Goal: Information Seeking & Learning: Learn about a topic

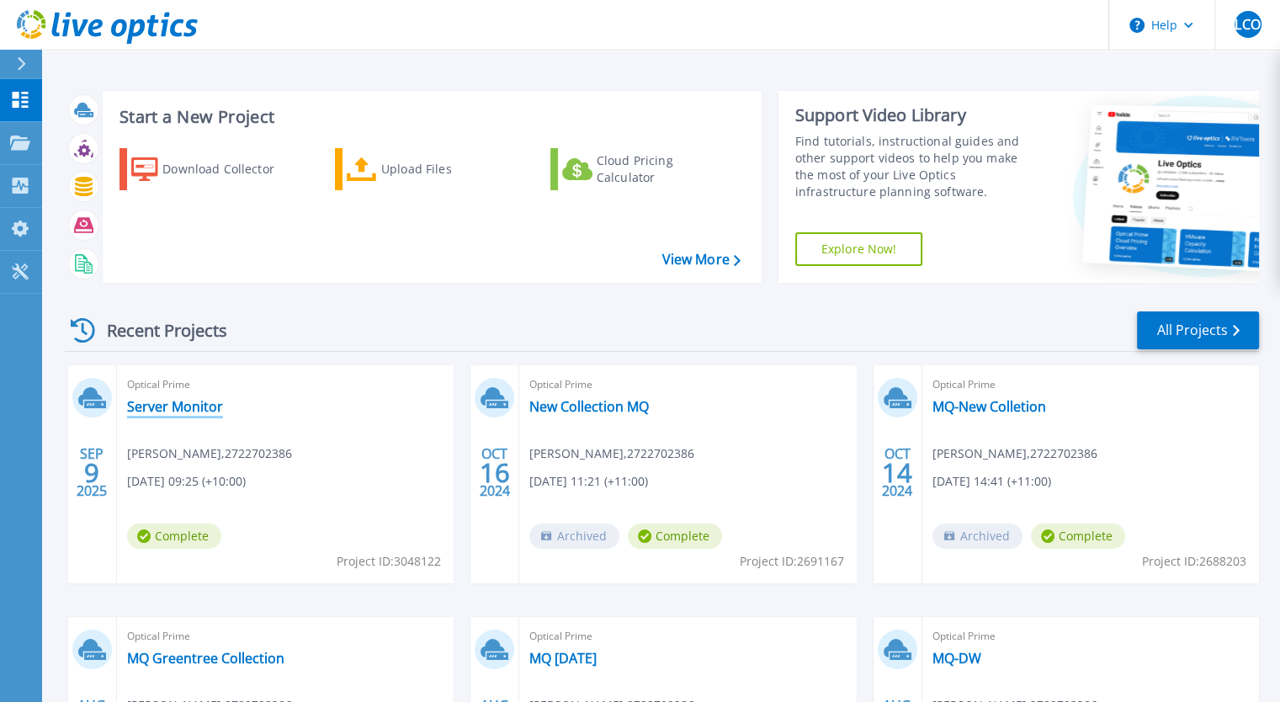
click at [168, 411] on link "Server Monitor" at bounding box center [175, 406] width 96 height 17
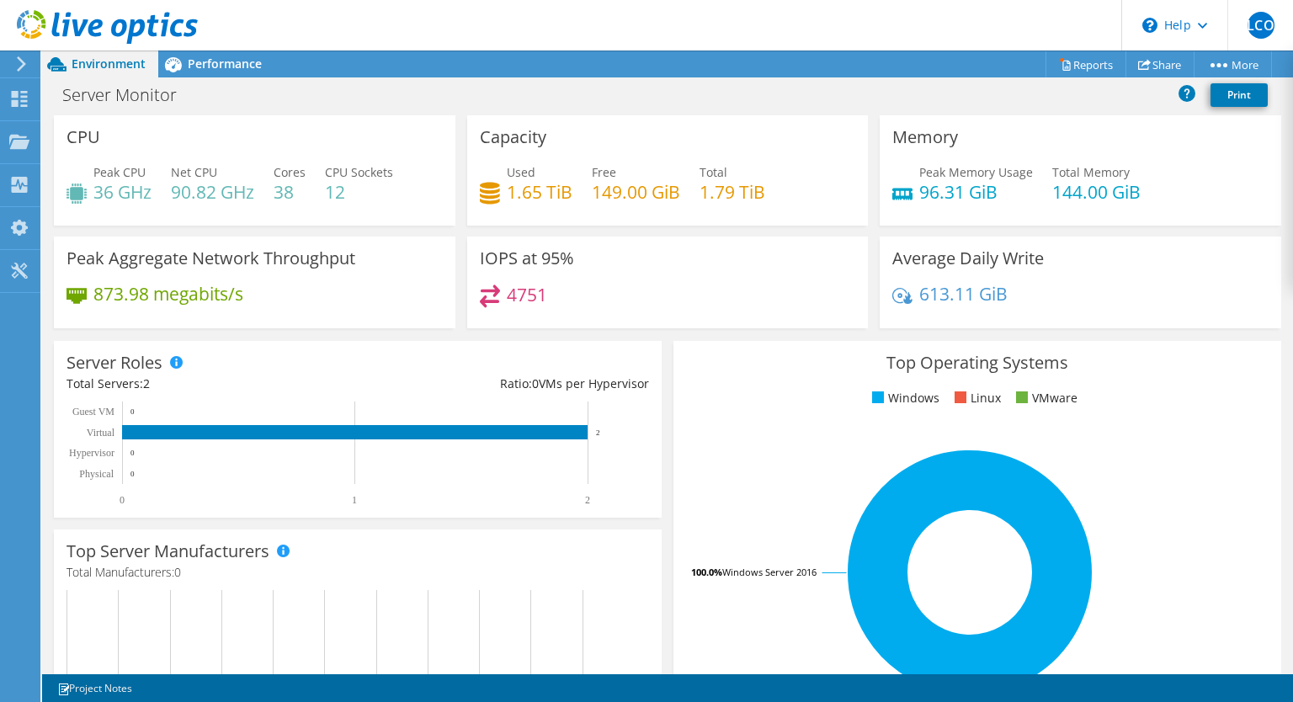
scroll to position [252, 0]
click at [223, 65] on span "Performance" at bounding box center [225, 64] width 74 height 16
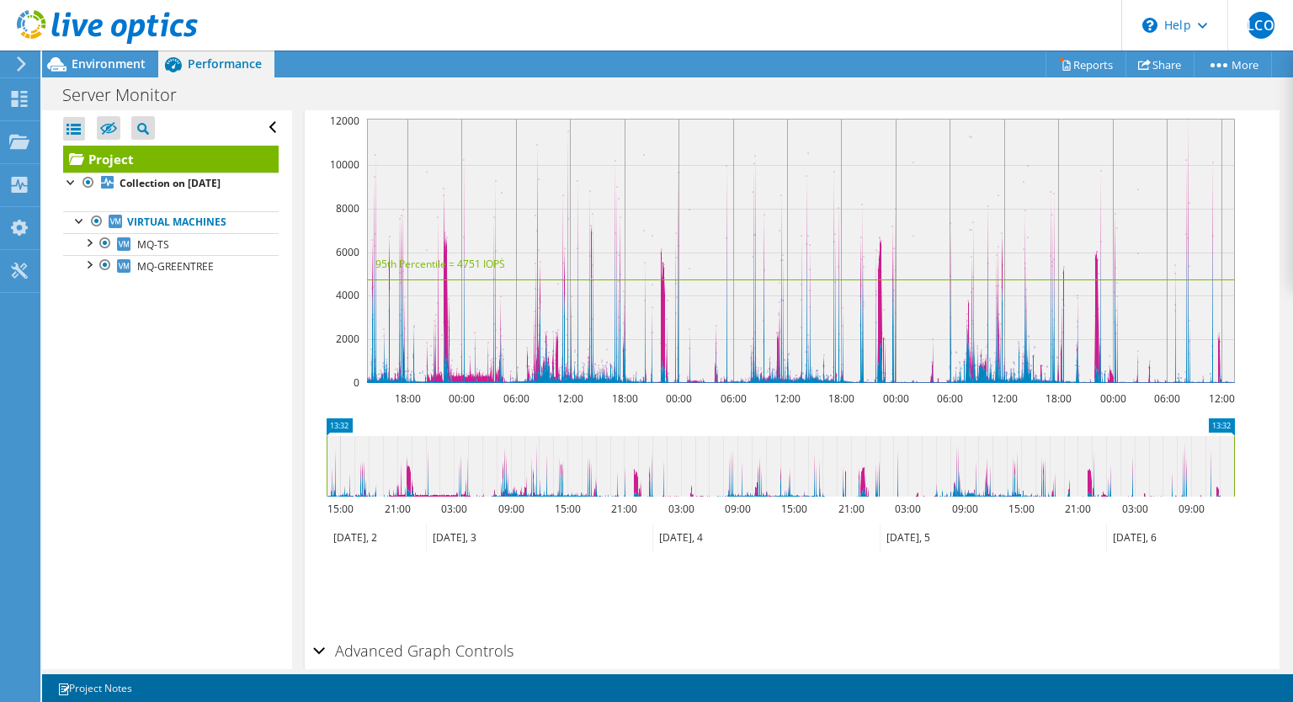
scroll to position [394, 0]
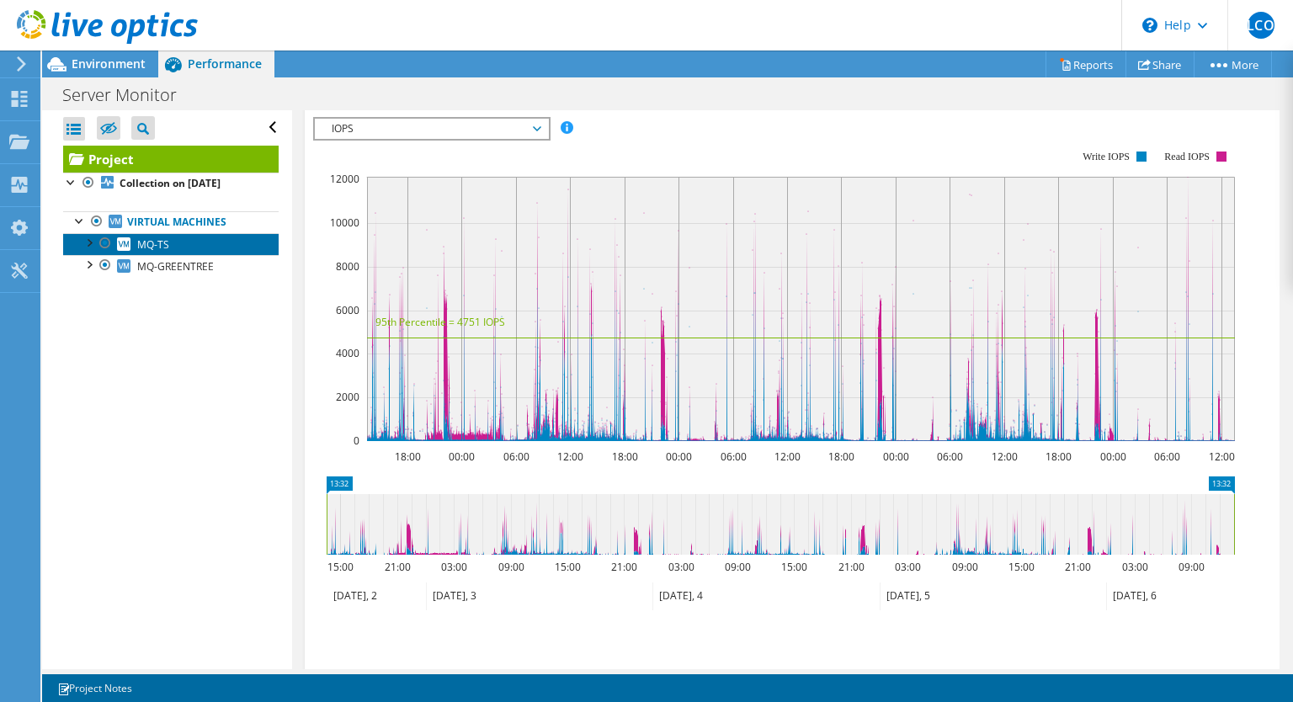
click at [153, 248] on span "MQ-TS" at bounding box center [153, 244] width 32 height 14
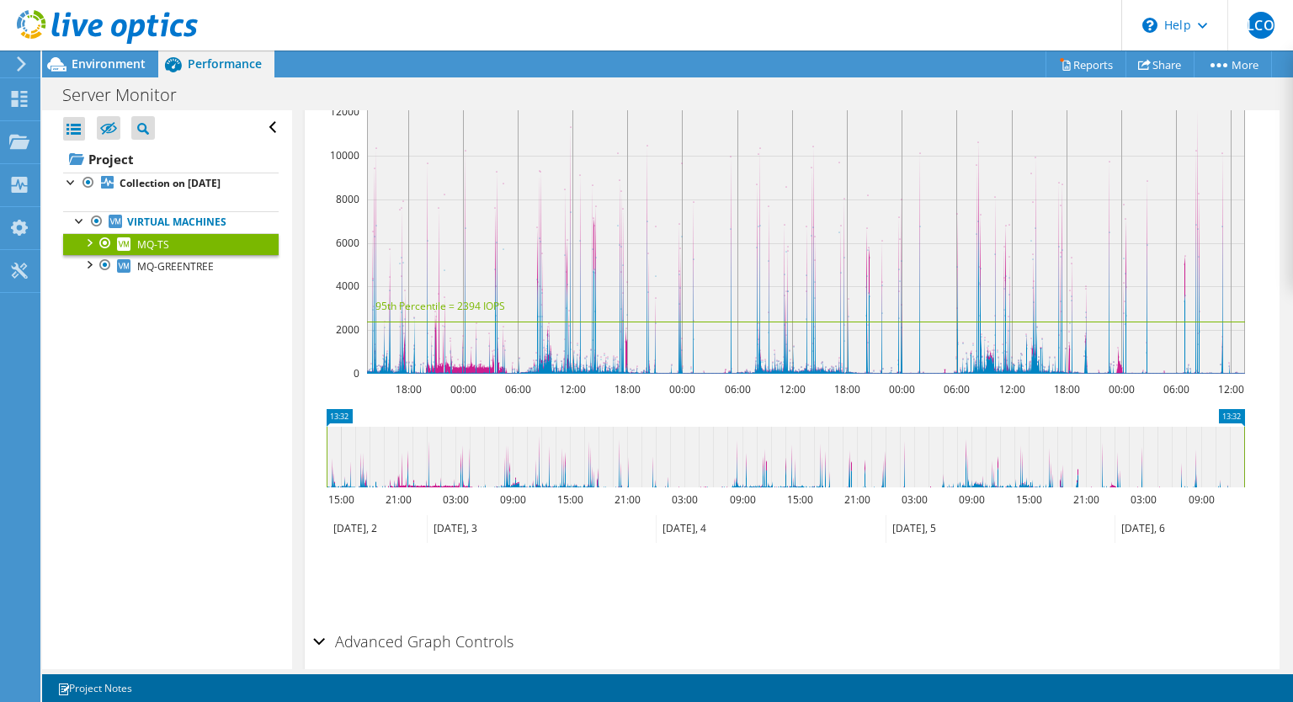
scroll to position [326, 0]
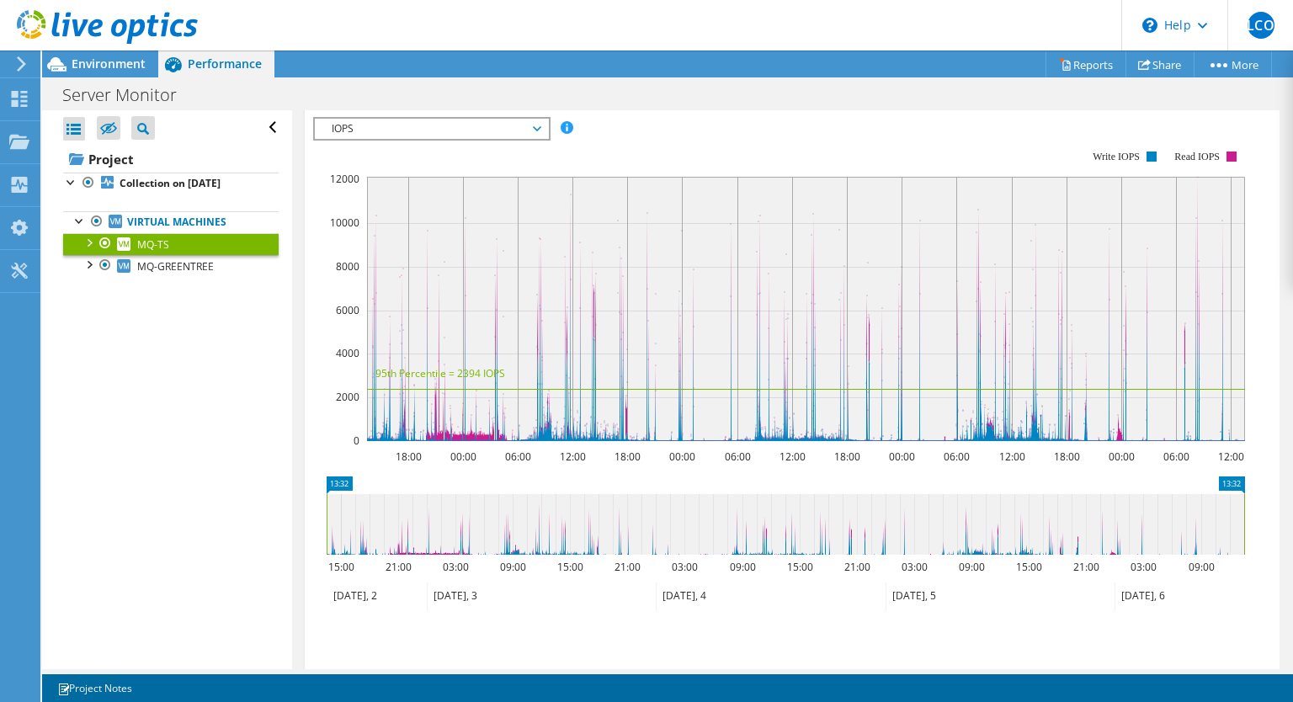
click at [91, 250] on link "MQ-TS" at bounding box center [170, 244] width 215 height 22
click at [91, 264] on div at bounding box center [88, 263] width 17 height 17
click at [153, 284] on link "0 C:" at bounding box center [170, 288] width 215 height 22
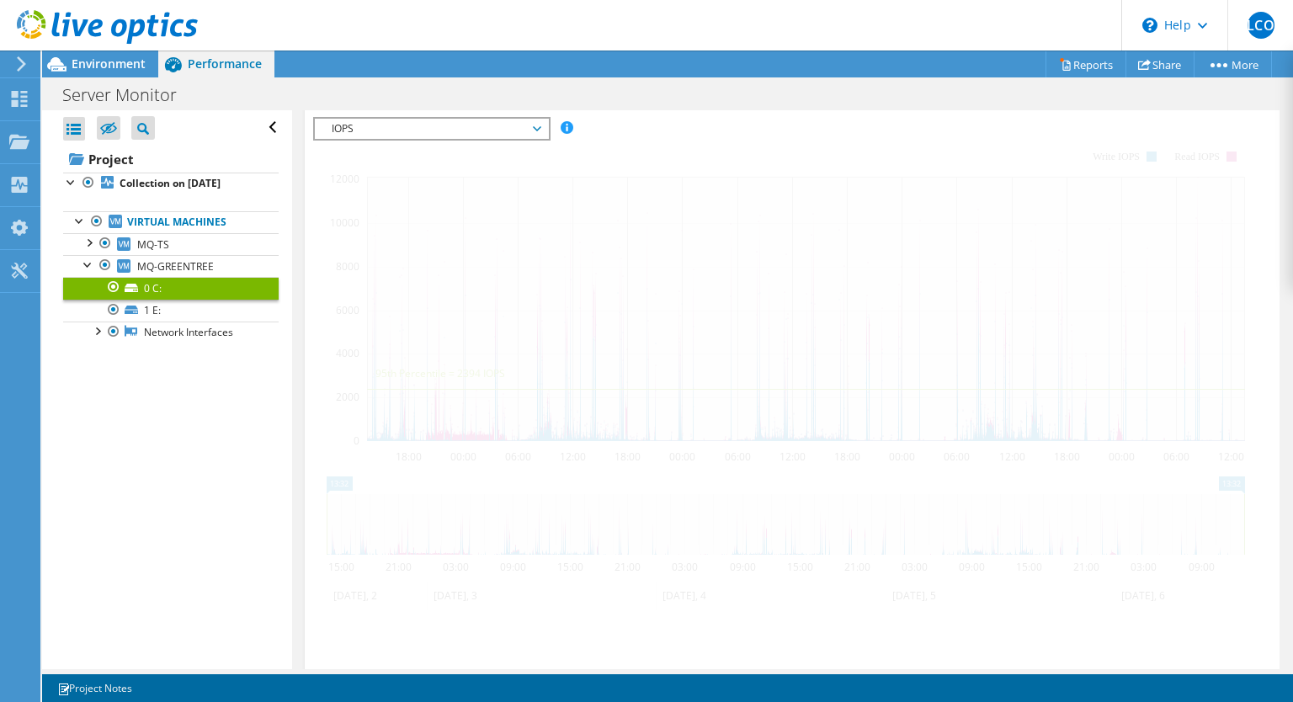
scroll to position [322, 0]
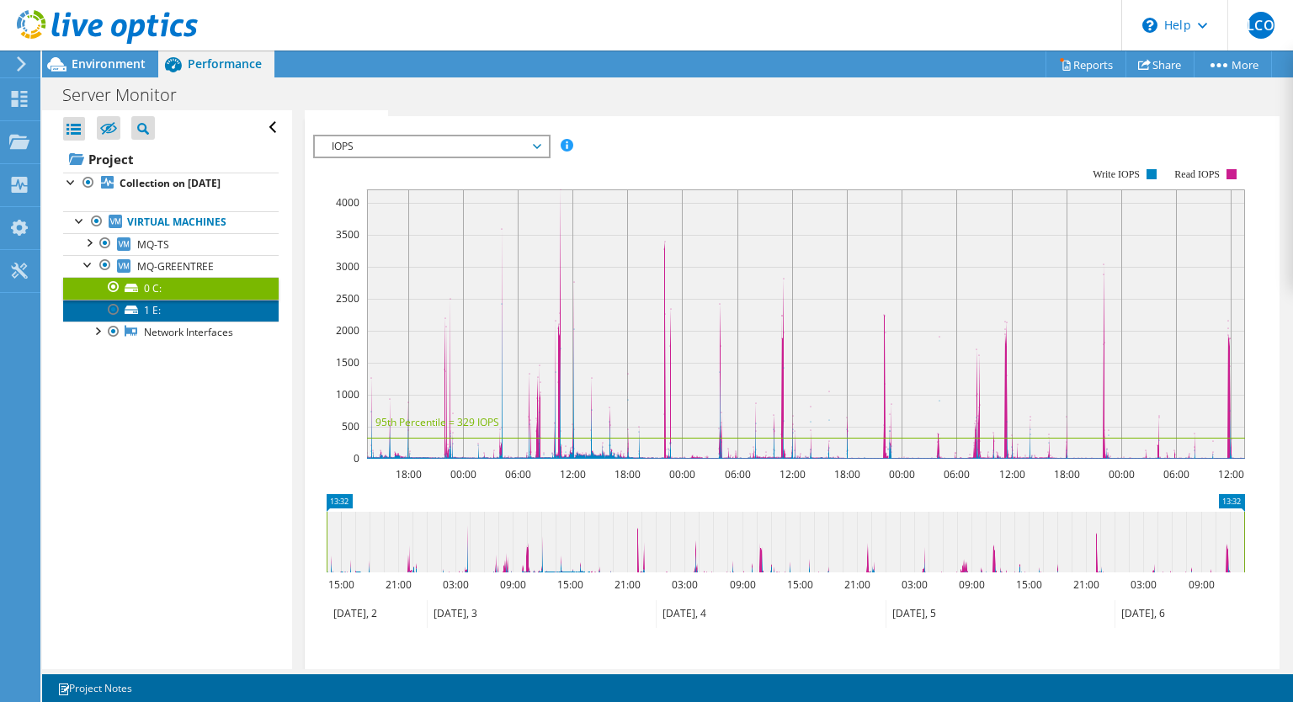
click at [165, 316] on link "1 E:" at bounding box center [170, 311] width 215 height 22
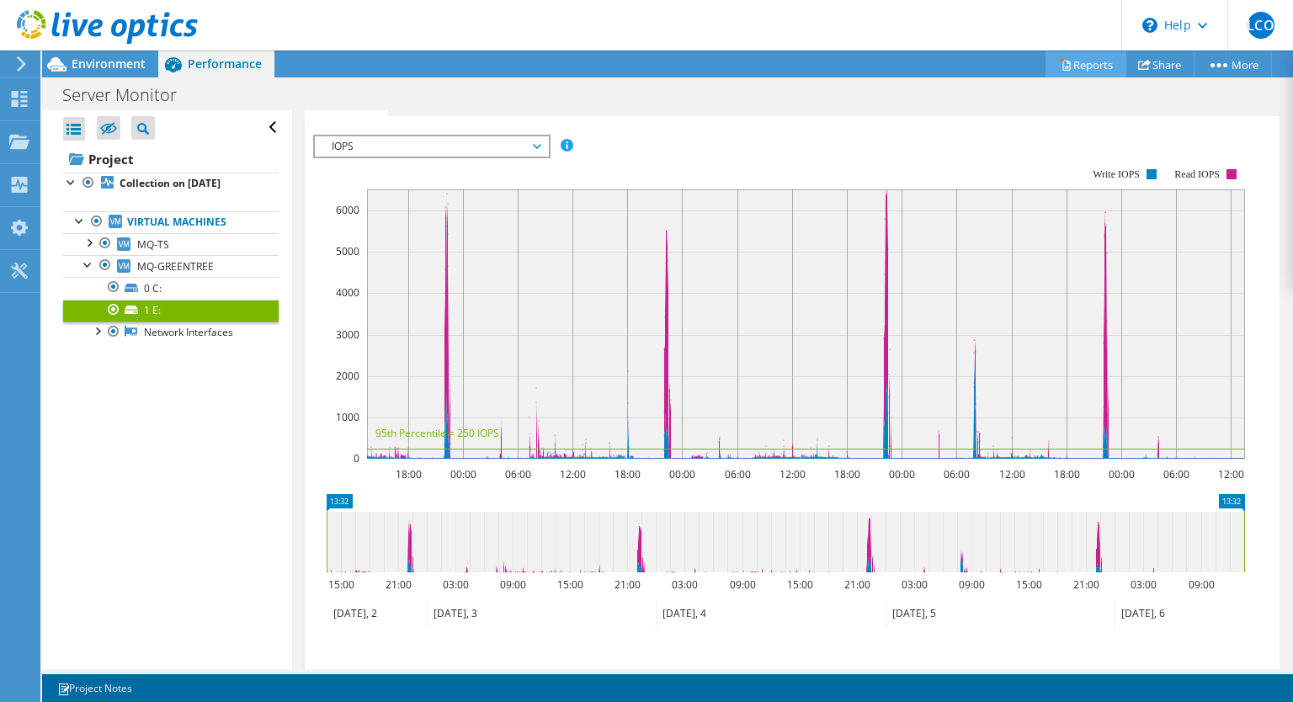
click at [1085, 65] on link "Reports" at bounding box center [1085, 64] width 81 height 26
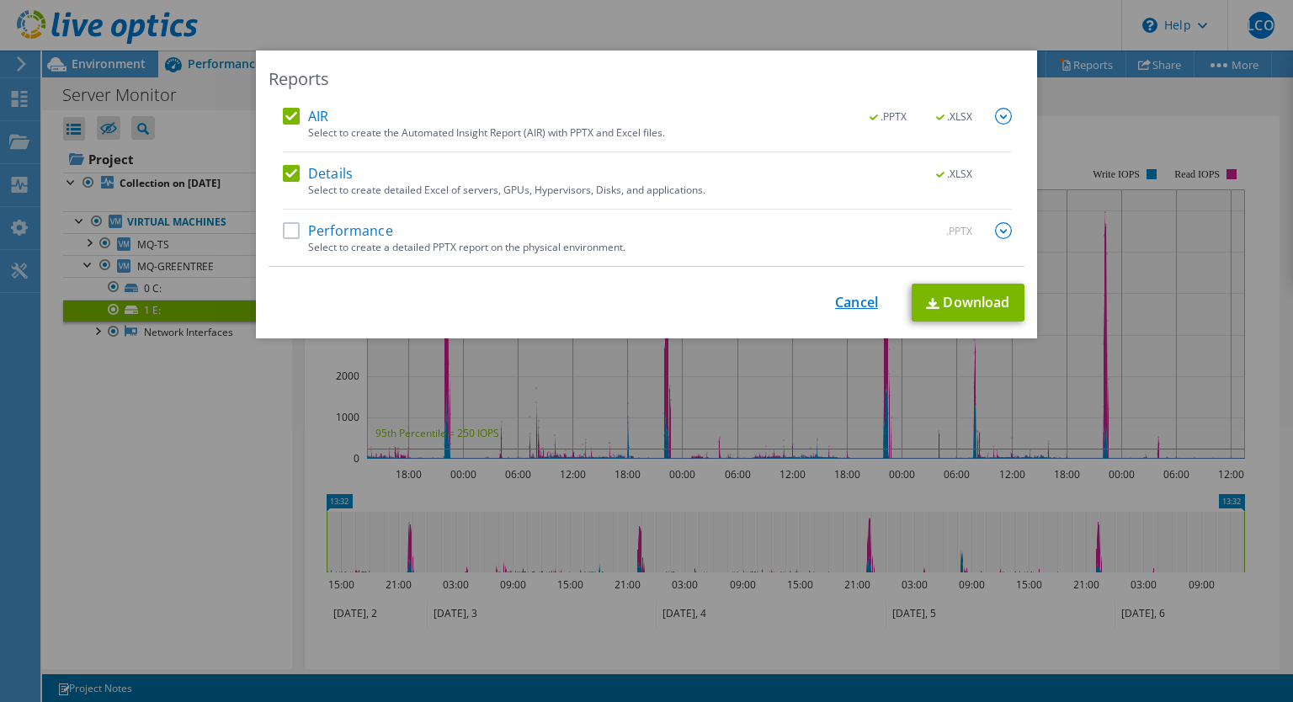
click at [858, 311] on link "Cancel" at bounding box center [856, 303] width 43 height 16
